Goal: Task Accomplishment & Management: Use online tool/utility

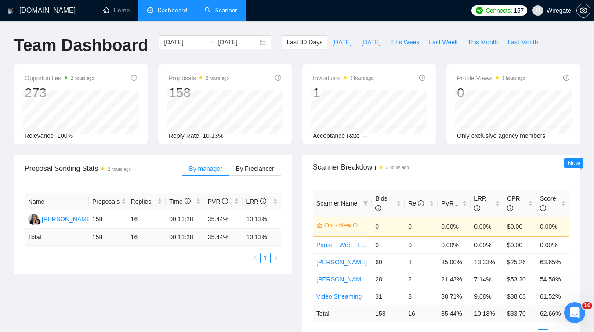
click at [231, 11] on link "Scanner" at bounding box center [221, 10] width 33 height 7
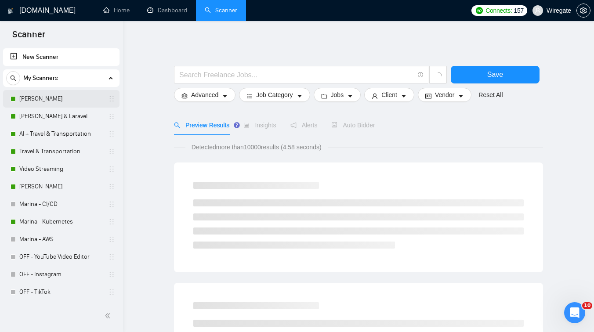
click at [62, 103] on link "[PERSON_NAME]" at bounding box center [60, 99] width 83 height 18
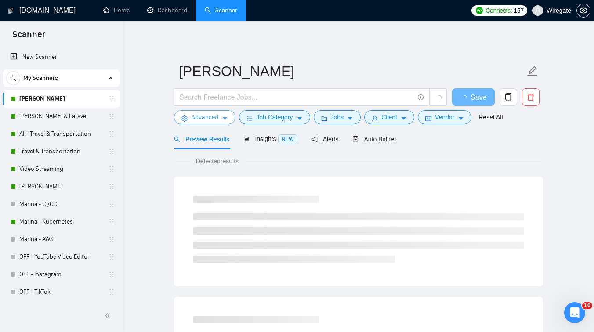
click at [225, 119] on icon "caret-down" at bounding box center [225, 119] width 4 height 3
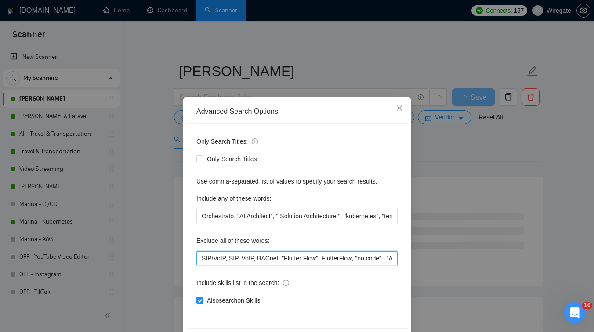
click at [199, 258] on input "SIP/VoIP, SIP, VoIP, BACnet, "Flutter Flow", FlutterFlow, "no code" , "AI App B…" at bounding box center [296, 258] width 201 height 14
paste input "whmcs"
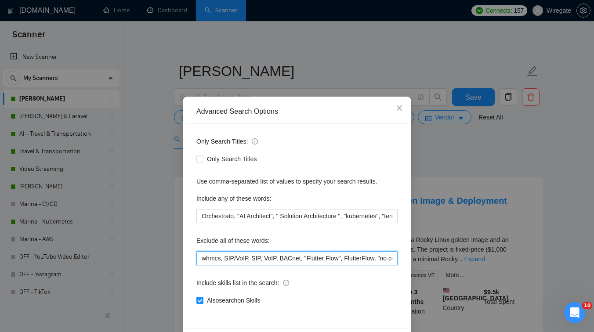
scroll to position [33, 0]
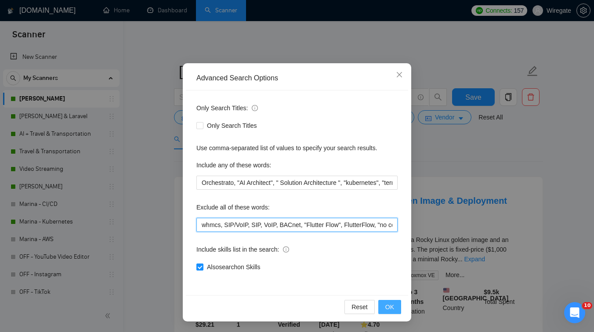
type input "whmcs, SIP/VoIP, SIP, VoIP, BACnet, "Flutter Flow", FlutterFlow, "no code" , "A…"
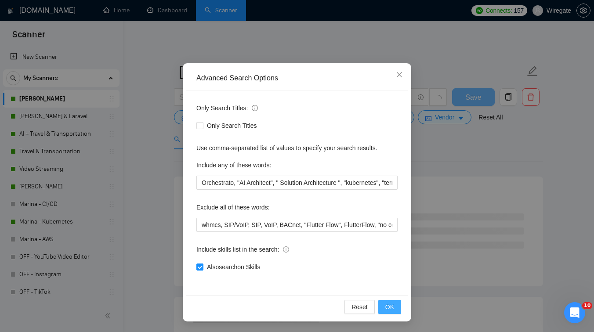
click at [391, 308] on span "OK" at bounding box center [389, 307] width 9 height 10
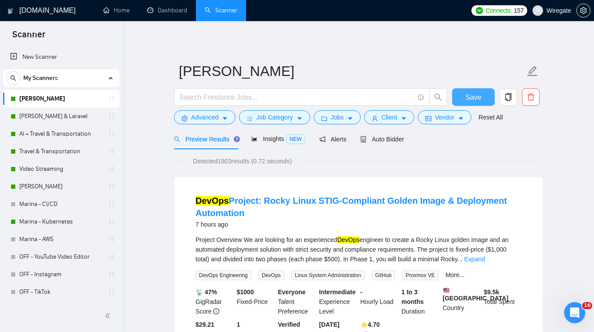
click at [461, 101] on button "Save" at bounding box center [473, 97] width 43 height 18
click at [47, 117] on link "[PERSON_NAME] & Laravel" at bounding box center [60, 117] width 83 height 18
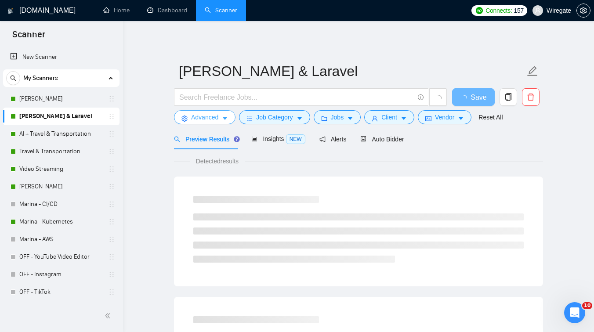
click at [210, 113] on span "Advanced" at bounding box center [204, 117] width 27 height 10
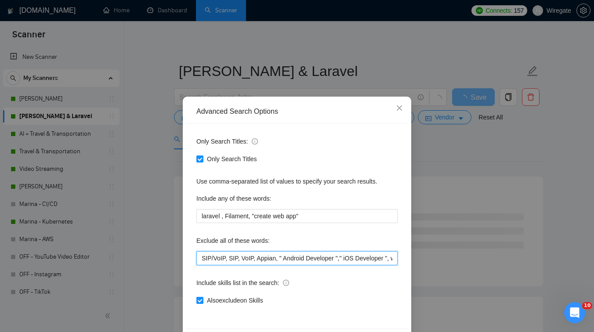
click at [199, 259] on input "SIP/VoIP, SIP, VoIP, Appian, " Android Developer "," iOS Developer ", webflow, …" at bounding box center [296, 258] width 201 height 14
paste input "whmcs"
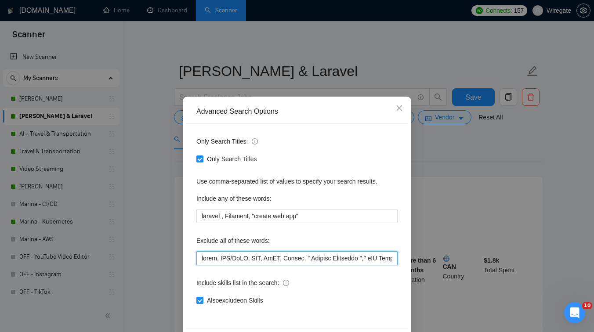
scroll to position [33, 0]
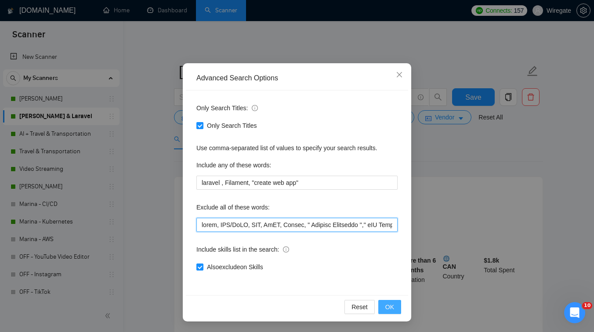
type input "whmcs, SIP/VoIP, SIP, VoIP, Appian, " Android Developer "," iOS Developer ", we…"
click at [392, 309] on span "OK" at bounding box center [389, 307] width 9 height 10
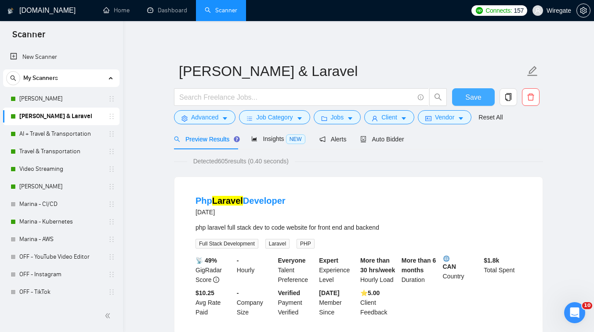
click at [478, 92] on span "Save" at bounding box center [473, 97] width 16 height 11
click at [71, 134] on link "AI + Travel & Transportation" at bounding box center [60, 134] width 83 height 18
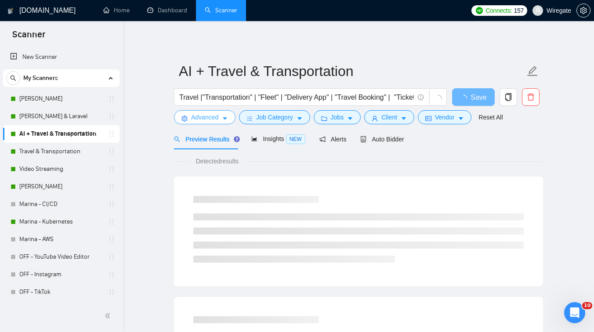
click at [214, 118] on span "Advanced" at bounding box center [204, 117] width 27 height 10
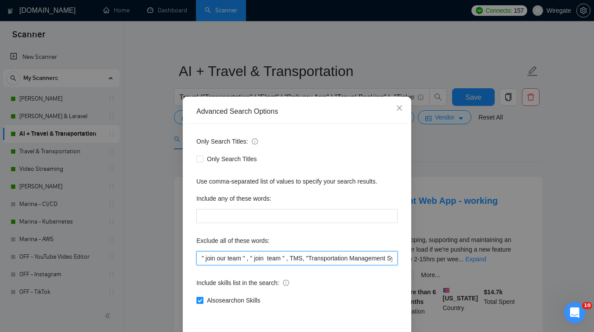
click at [201, 258] on input "" join our team " , " join team " , TMS, "Transportation Management System" ,"l…" at bounding box center [296, 258] width 201 height 14
paste input "whmcs"
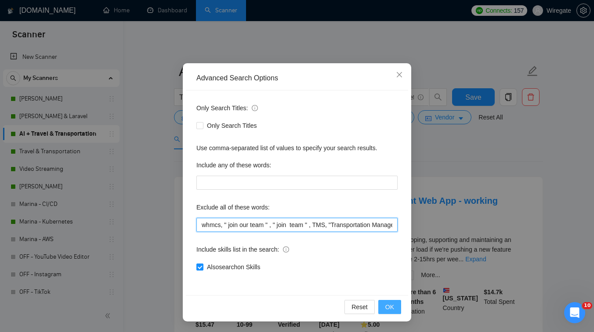
type input "whmcs, " join our team " , " join team " , TMS, "Transportation Management Syst…"
click at [391, 302] on span "OK" at bounding box center [389, 307] width 9 height 10
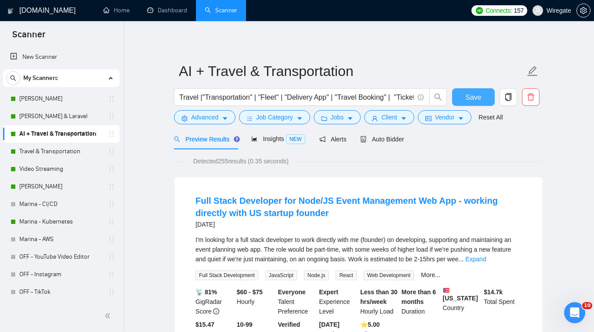
click at [466, 98] on span "Save" at bounding box center [473, 97] width 16 height 11
click at [45, 156] on link "Travel & Transportation" at bounding box center [60, 152] width 83 height 18
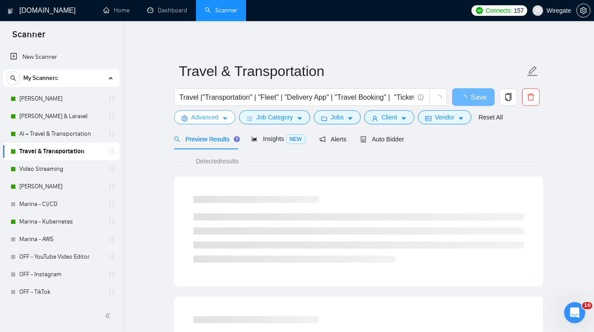
click at [214, 123] on button "Advanced" at bounding box center [205, 117] width 62 height 14
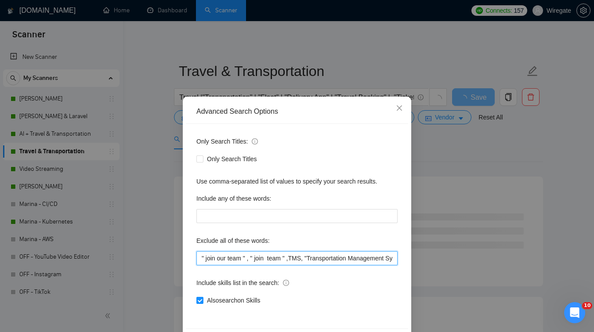
click at [202, 256] on input "" join our team " , " join team " ,TMS, "Transportation Management System" ,"le…" at bounding box center [296, 258] width 201 height 14
paste input "whmcs"
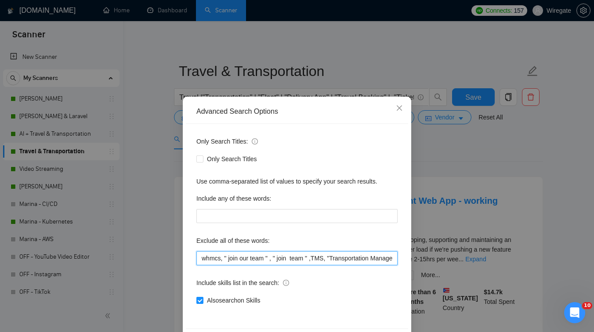
scroll to position [33, 0]
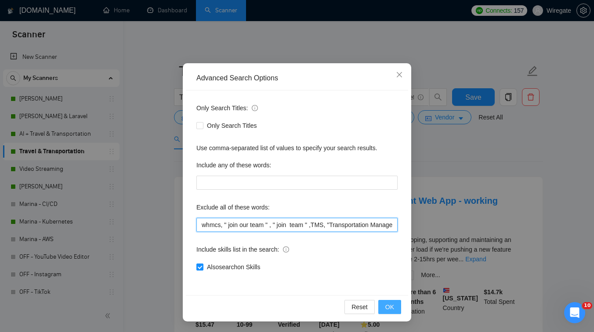
type input "whmcs, " join our team " , " join team " ,TMS, "Transportation Management Syste…"
click at [389, 304] on span "OK" at bounding box center [389, 307] width 9 height 10
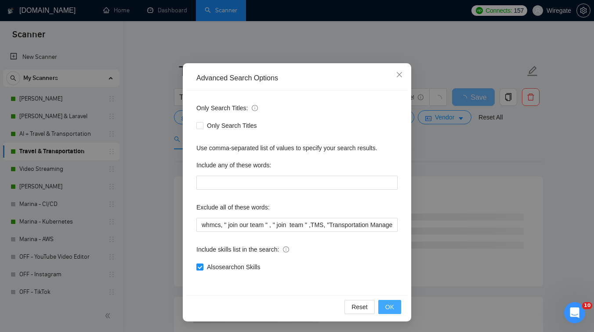
scroll to position [0, 0]
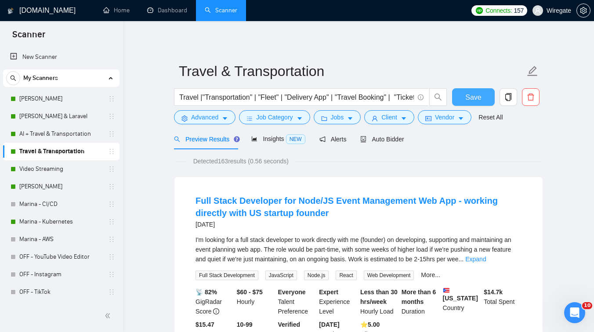
click at [474, 101] on span "Save" at bounding box center [473, 97] width 16 height 11
click at [51, 168] on link "Video Streaming" at bounding box center [60, 169] width 83 height 18
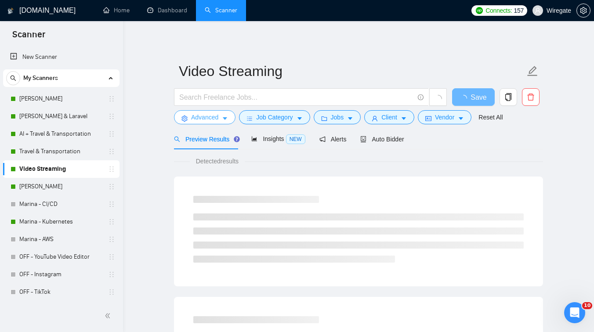
click at [195, 119] on span "Advanced" at bounding box center [204, 117] width 27 height 10
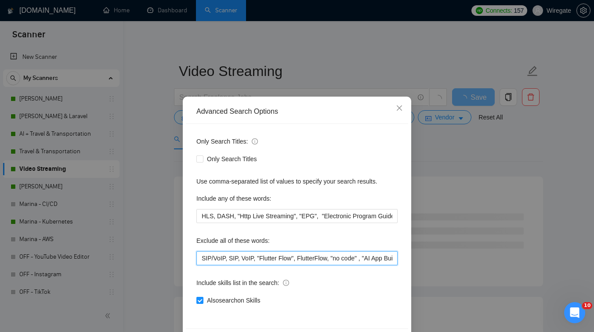
click at [200, 257] on input "SIP/VoIP, SIP, VoIP, "Flutter Flow", FlutterFlow, "no code" , "AI App Builder "…" at bounding box center [296, 258] width 201 height 14
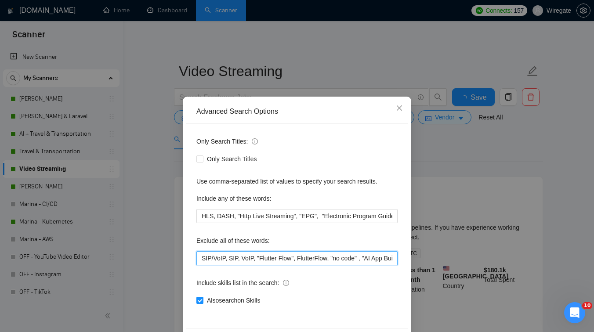
paste input "whmcs"
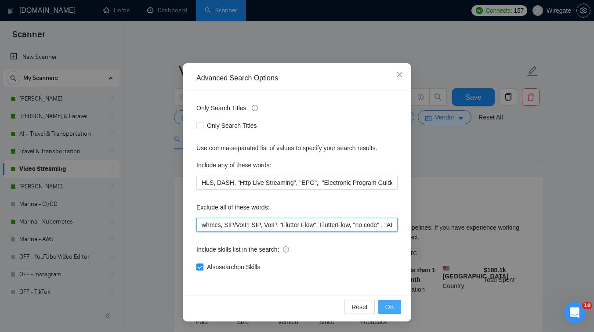
type input "whmcs, SIP/VoIP, SIP, VoIP, "Flutter Flow", FlutterFlow, "no code" , "AI App Bu…"
click at [396, 302] on button "OK" at bounding box center [389, 307] width 23 height 14
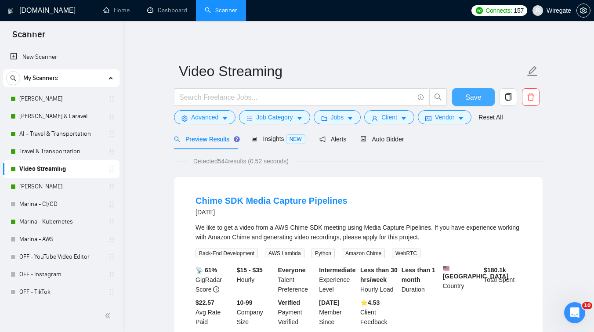
click at [468, 92] on span "Save" at bounding box center [473, 97] width 16 height 11
click at [40, 185] on link "[PERSON_NAME]" at bounding box center [60, 187] width 83 height 18
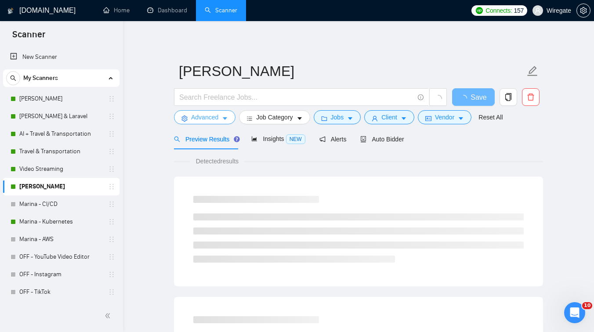
click at [203, 119] on span "Advanced" at bounding box center [204, 117] width 27 height 10
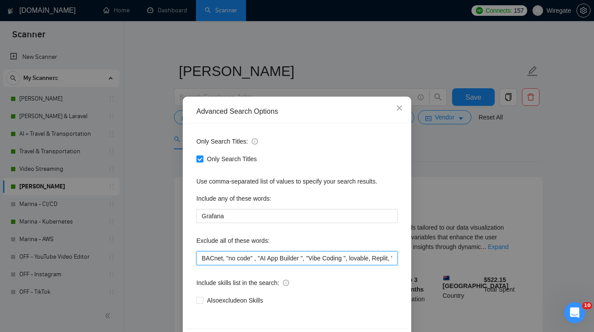
click at [203, 261] on input "BACnet, "no code" , "AI App Builder ", "Vibe Coding ", lovable, Replit, " [DOMA…" at bounding box center [296, 258] width 201 height 14
paste input "whmcs"
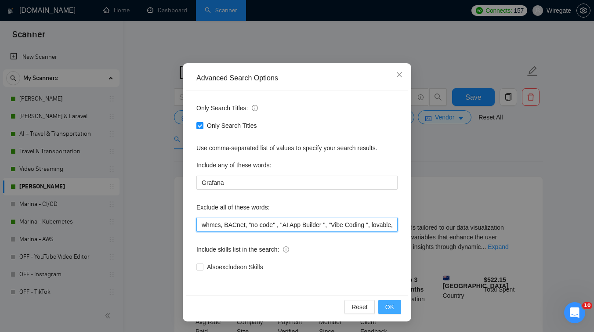
type input "whmcs, BACnet, "no code" , "AI App Builder ", "Vibe Coding ", lovable, Replit, …"
click at [394, 313] on button "OK" at bounding box center [389, 307] width 23 height 14
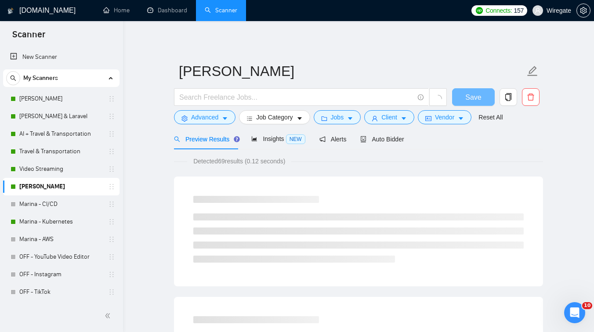
scroll to position [0, 0]
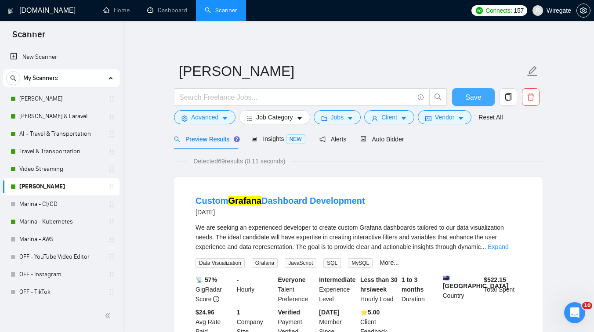
click at [476, 97] on span "Save" at bounding box center [473, 97] width 16 height 11
click at [40, 210] on link "Marina - CI/CD" at bounding box center [60, 205] width 83 height 18
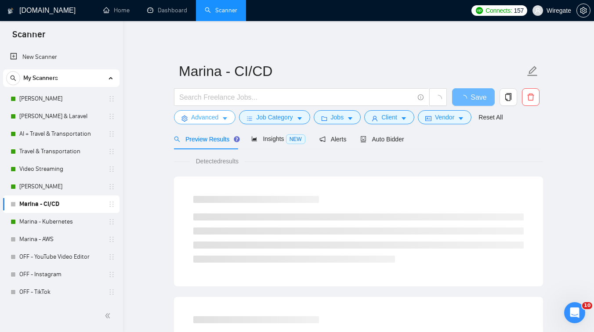
click at [210, 119] on span "Advanced" at bounding box center [204, 117] width 27 height 10
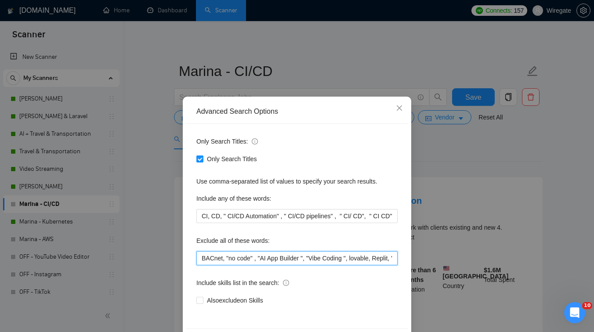
click at [202, 257] on input "BACnet, "no code" , "AI App Builder ", "Vibe Coding ", lovable, Replit, " [DOMA…" at bounding box center [296, 258] width 201 height 14
paste input "whmcs"
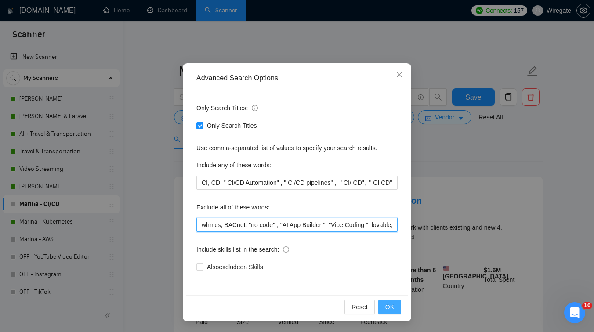
type input "whmcs, BACnet, "no code" , "AI App Builder ", "Vibe Coding ", lovable, Replit, …"
click at [390, 306] on span "OK" at bounding box center [389, 307] width 9 height 10
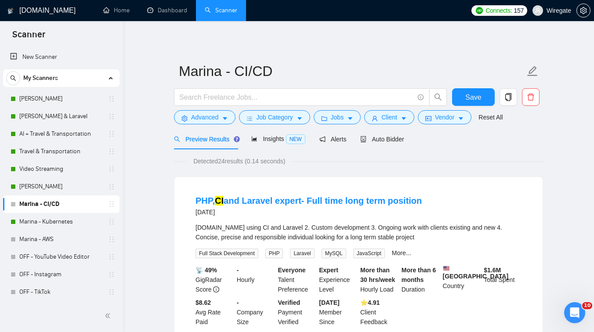
scroll to position [0, 0]
click at [463, 101] on button "Save" at bounding box center [473, 97] width 43 height 18
click at [66, 219] on link "Marina - Kubernetes" at bounding box center [60, 222] width 83 height 18
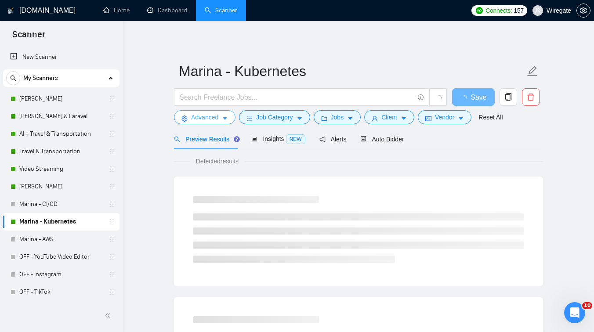
click at [209, 118] on span "Advanced" at bounding box center [204, 117] width 27 height 10
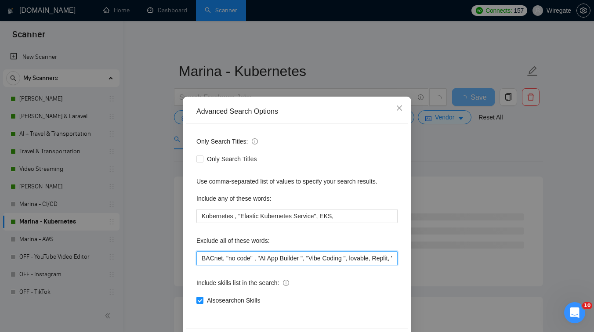
click at [203, 254] on input "BACnet, "no code" , "AI App Builder ", "Vibe Coding ", lovable, Replit, " [DOMA…" at bounding box center [296, 258] width 201 height 14
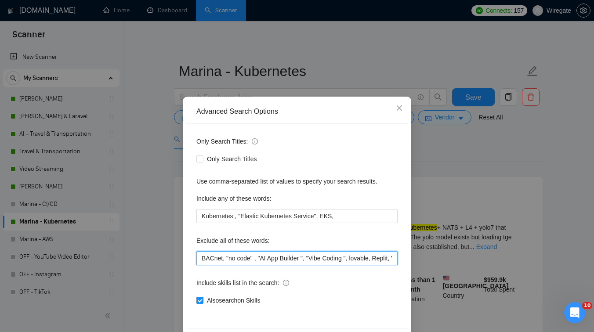
paste input "whmcs"
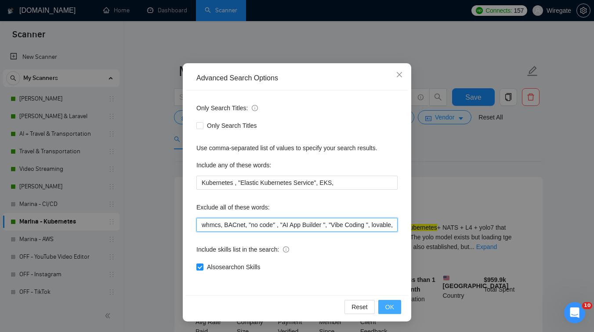
type input "whmcs, BACnet, "no code" , "AI App Builder ", "Vibe Coding ", lovable, Replit, …"
click at [386, 304] on span "OK" at bounding box center [389, 307] width 9 height 10
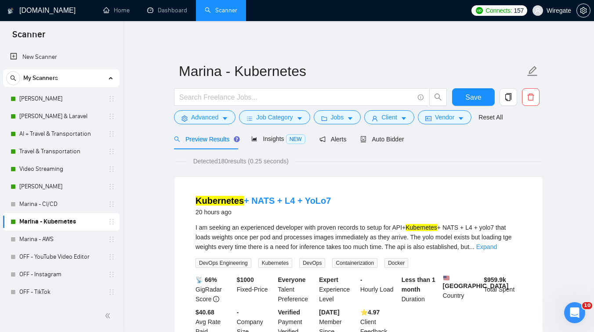
scroll to position [0, 0]
click at [477, 100] on span "Save" at bounding box center [473, 97] width 16 height 11
click at [40, 241] on link "Marina - AWS" at bounding box center [60, 240] width 83 height 18
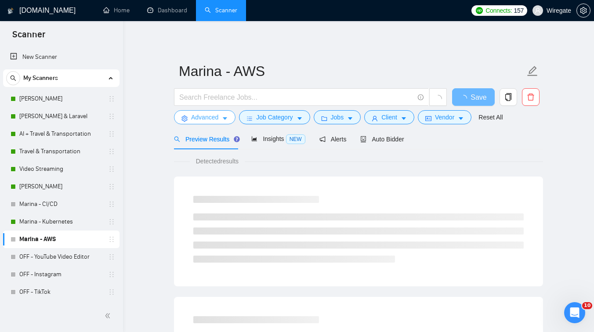
click at [217, 115] on span "Advanced" at bounding box center [204, 117] width 27 height 10
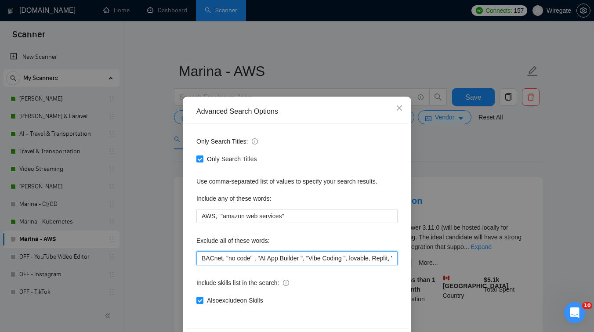
click at [200, 262] on input "BACnet, "no code" , "AI App Builder ", "Vibe Coding ", lovable, Replit, " [DOMA…" at bounding box center [296, 258] width 201 height 14
paste input "whmcs"
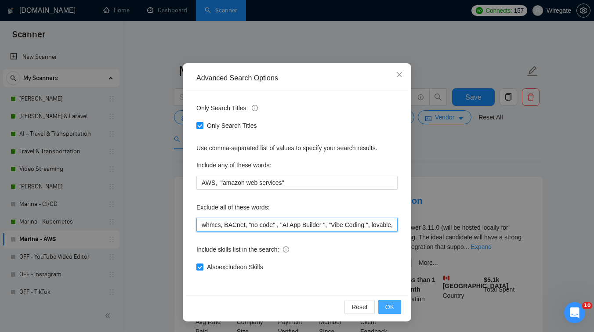
type input "whmcs, BACnet, "no code" , "AI App Builder ", "Vibe Coding ", lovable, Replit, …"
click at [386, 306] on span "OK" at bounding box center [389, 307] width 9 height 10
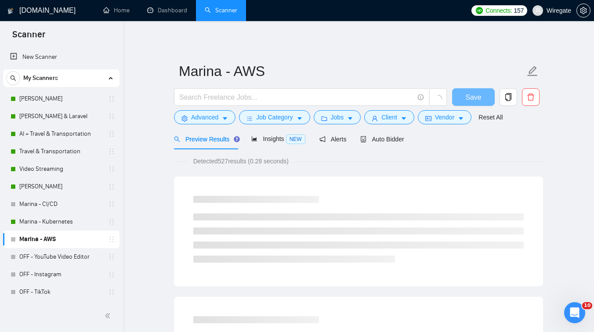
scroll to position [0, 0]
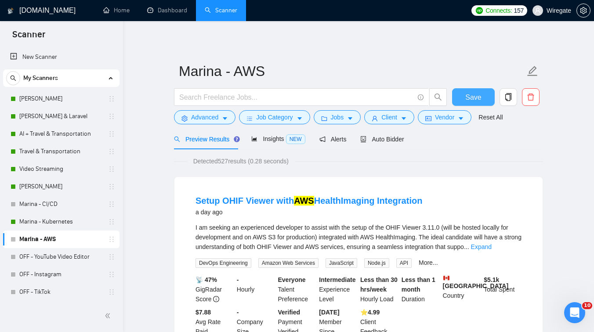
click at [475, 101] on span "Save" at bounding box center [473, 97] width 16 height 11
click at [170, 11] on link "Dashboard" at bounding box center [167, 10] width 40 height 7
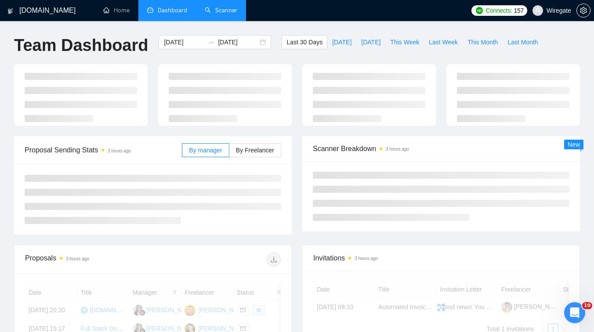
click at [231, 7] on link "Scanner" at bounding box center [221, 10] width 33 height 7
